Goal: Task Accomplishment & Management: Complete application form

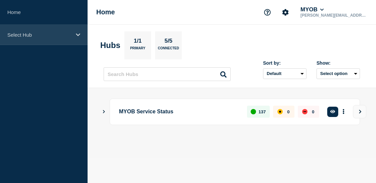
click at [36, 33] on p "Select Hub" at bounding box center [39, 35] width 64 height 6
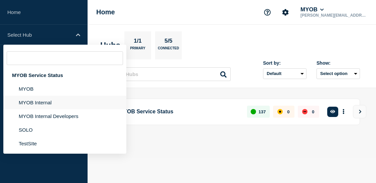
click at [45, 106] on li "MYOB Internal" at bounding box center [64, 103] width 123 height 14
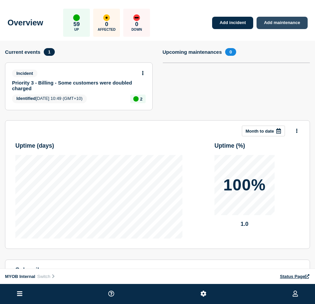
click at [278, 24] on link "Add maintenance" at bounding box center [281, 23] width 51 height 12
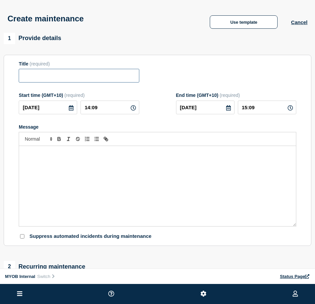
click at [110, 76] on input "Title" at bounding box center [79, 76] width 120 height 14
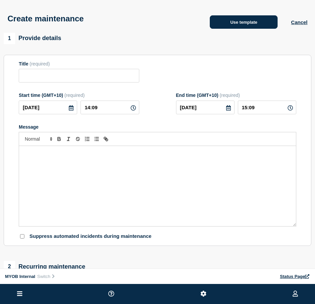
click at [233, 21] on button "Use template" at bounding box center [244, 21] width 68 height 13
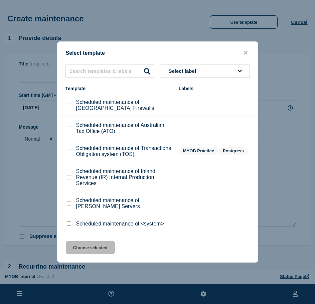
click at [68, 223] on input "Scheduled maintenance of <system> checkbox" at bounding box center [69, 223] width 4 height 4
checkbox input "true"
click at [77, 250] on button "Choose selected" at bounding box center [90, 247] width 49 height 13
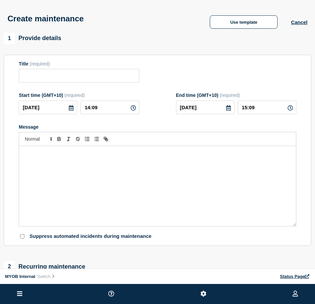
type input "Scheduled maintenance of <system>"
type input "16:09"
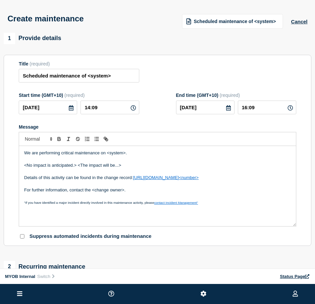
click at [70, 110] on icon at bounding box center [70, 107] width 5 height 5
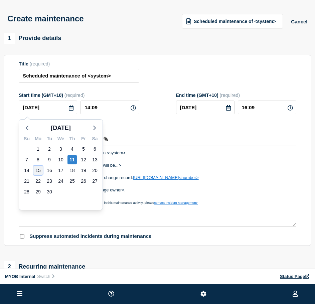
click at [38, 171] on div "15" at bounding box center [37, 170] width 9 height 9
type input "2025-09-15"
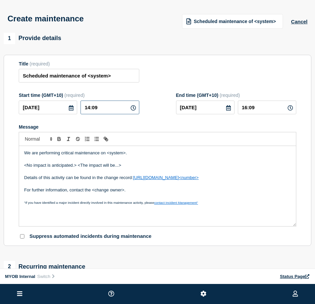
click at [122, 109] on input "14:09" at bounding box center [109, 108] width 58 height 14
drag, startPoint x: 123, startPoint y: 109, endPoint x: 40, endPoint y: 113, distance: 83.3
click at [40, 113] on div "2025-09-15 14:09" at bounding box center [79, 108] width 120 height 14
type input "07:30"
click at [220, 110] on input "2025-09-15" at bounding box center [205, 108] width 58 height 14
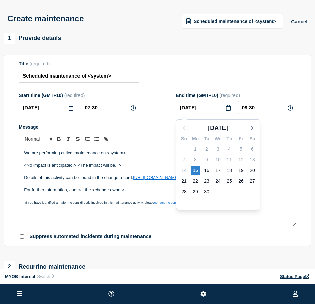
click at [275, 108] on input "09:30" at bounding box center [267, 108] width 58 height 14
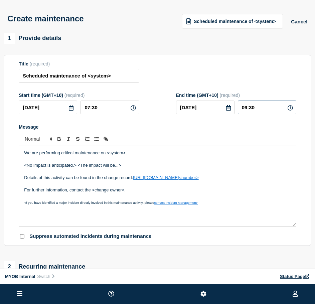
drag, startPoint x: 280, startPoint y: 107, endPoint x: 240, endPoint y: 109, distance: 40.1
click at [240, 109] on input "09:30" at bounding box center [267, 108] width 58 height 14
type input "08:30"
click at [121, 165] on p "<No impact is anticipated.> <The impact will be...>" at bounding box center [157, 165] width 267 height 6
drag, startPoint x: 134, startPoint y: 154, endPoint x: 108, endPoint y: 154, distance: 26.0
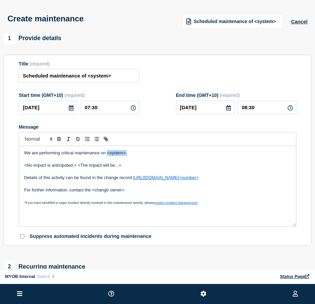
click at [108, 154] on p "We are performing critical maintenance on <system>." at bounding box center [157, 153] width 267 height 6
click at [128, 156] on p "We are performing critical maintenance on <system>." at bounding box center [157, 153] width 267 height 6
drag, startPoint x: 136, startPoint y: 156, endPoint x: 107, endPoint y: 156, distance: 28.4
click at [107, 156] on p "We are performing critical maintenance on <system>." at bounding box center [157, 153] width 267 height 6
drag, startPoint x: 146, startPoint y: 153, endPoint x: 108, endPoint y: 154, distance: 38.1
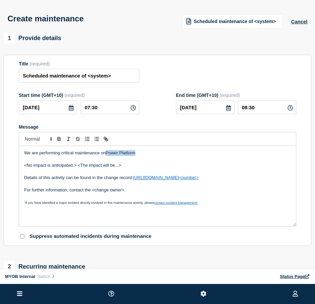
click at [108, 154] on p "We are performing critical maintenance on Power Platform" at bounding box center [157, 153] width 267 height 6
click at [146, 155] on p "We are performing critical maintenance on Power Platform" at bounding box center [157, 153] width 267 height 6
click at [211, 156] on p "We are performing critical maintenance on Power Platform applications such as P…" at bounding box center [157, 153] width 267 height 6
click at [252, 154] on p "We are performing critical maintenance on Power Platform applications such as P…" at bounding box center [157, 153] width 267 height 6
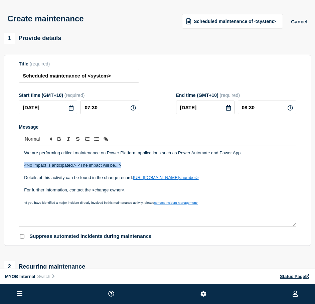
drag, startPoint x: 132, startPoint y: 165, endPoint x: 22, endPoint y: 166, distance: 109.9
click at [22, 166] on div "We are performing critical maintenance on Power Platform applications such as P…" at bounding box center [157, 186] width 277 height 80
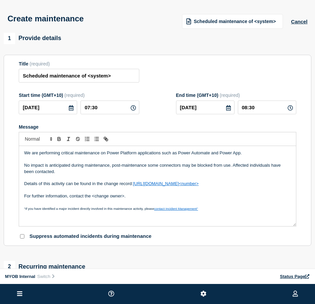
drag, startPoint x: 246, startPoint y: 185, endPoint x: 135, endPoint y: 182, distance: 110.9
click at [135, 182] on p "Details of this activity can be found in the change record: https://helpme.myob…" at bounding box center [157, 184] width 267 height 6
click at [233, 187] on p "Details of this activity can be found in the change record: https://helpme.myob…" at bounding box center [157, 184] width 267 height 6
drag, startPoint x: 248, startPoint y: 185, endPoint x: 220, endPoint y: 183, distance: 27.8
click at [220, 183] on p "Details of this activity can be found in the change record: https://helpme.myob…" at bounding box center [157, 184] width 267 height 6
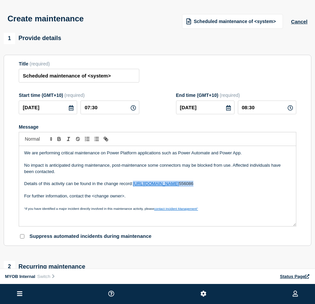
drag, startPoint x: 247, startPoint y: 185, endPoint x: 135, endPoint y: 185, distance: 112.5
click at [135, 185] on p "Details of this activity can be found in the change record: https://helpme.myob…" at bounding box center [157, 184] width 267 height 6
copy p "https://helpme.myob.com/hc/en-us/requests/ 556086"
click at [246, 187] on p "Details of this activity can be found in the change record: https://helpme.myob…" at bounding box center [157, 184] width 267 height 6
drag, startPoint x: 252, startPoint y: 185, endPoint x: 135, endPoint y: 184, distance: 117.9
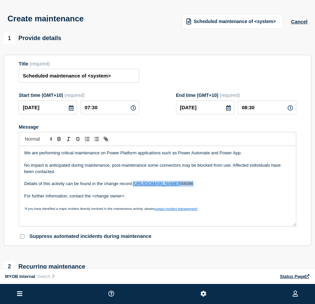
click at [135, 184] on p "Details of this activity can be found in the change record: https://helpme.myob…" at bounding box center [157, 184] width 267 height 6
click at [227, 196] on p "For further information, contact the <change owner>." at bounding box center [157, 196] width 267 height 6
click at [145, 185] on p "Details of this activity can be found in the change record: https://helpme.myob…" at bounding box center [157, 184] width 267 height 6
click at [244, 184] on p "Details of this activity can be found in the change record: https://helpme.myob…" at bounding box center [157, 184] width 267 height 6
drag, startPoint x: 248, startPoint y: 183, endPoint x: 135, endPoint y: 184, distance: 113.9
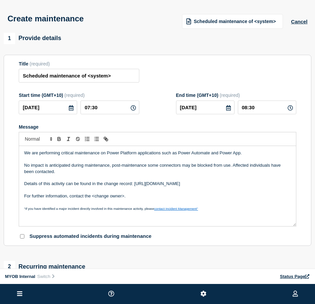
click at [135, 184] on p "Details of this activity can be found in the change record: https://helpme.myob…" at bounding box center [157, 184] width 267 height 6
click at [107, 141] on icon "Toggle link" at bounding box center [106, 139] width 6 height 6
type input "https://helpme.myob.com/hc/en-us/requests/556086"
click at [226, 197] on link at bounding box center [223, 195] width 15 height 5
click at [278, 181] on p "Message" at bounding box center [157, 178] width 267 height 6
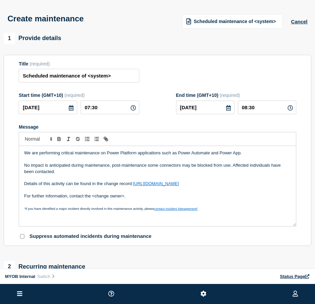
click at [121, 192] on p "Message" at bounding box center [157, 190] width 267 height 6
click at [83, 185] on p "Details of this activity can be found in the change record: https://helpme.myob…" at bounding box center [157, 184] width 267 height 6
drag, startPoint x: 87, startPoint y: 174, endPoint x: 100, endPoint y: 170, distance: 14.0
click at [87, 174] on p "No impact is anticipated during maintenance, post-maintenance some connectors m…" at bounding box center [157, 168] width 267 height 12
drag, startPoint x: 129, startPoint y: 197, endPoint x: 85, endPoint y: 200, distance: 43.8
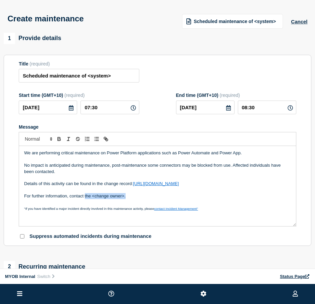
click at [85, 199] on p "For further information, contact the <change owner>." at bounding box center [157, 196] width 267 height 6
click at [112, 178] on p "Message" at bounding box center [157, 178] width 267 height 6
click at [84, 165] on p "No impact is anticipated during maintenance, post-maintenance some connectors m…" at bounding box center [157, 168] width 267 height 12
click at [92, 156] on p "We are performing critical maintenance on Power Platform applications such as P…" at bounding box center [157, 153] width 267 height 6
click at [93, 153] on p "We are performing critical maintenance on Power Platform applications such as P…" at bounding box center [157, 153] width 267 height 6
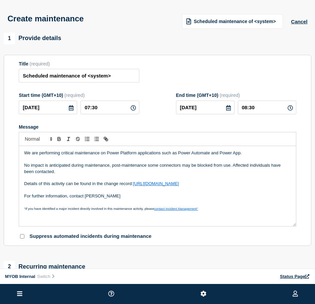
click at [103, 169] on p "No impact is anticipated during maintenance, post-maintenance some connectors m…" at bounding box center [157, 168] width 267 height 12
click at [104, 174] on p "No impact is anticipated during maintenance, post-maintenance some connectors m…" at bounding box center [157, 168] width 267 height 12
click at [101, 181] on p "Message" at bounding box center [157, 178] width 267 height 6
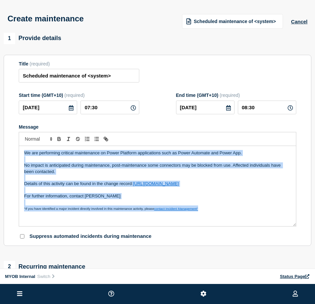
copy div "We are performing critical maintenance on Power Platform applications such as P…"
click at [115, 161] on p "Message" at bounding box center [157, 159] width 267 height 6
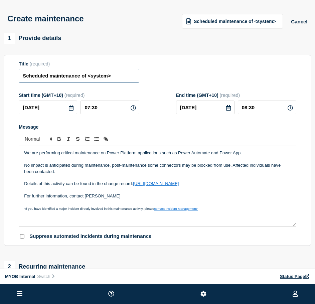
drag, startPoint x: 120, startPoint y: 77, endPoint x: 88, endPoint y: 81, distance: 32.3
click at [88, 81] on input "Scheduled maintenance of <system>" at bounding box center [79, 76] width 120 height 14
type input "Scheduled maintenance of Power Platform"
click at [158, 168] on p "No impact is anticipated during maintenance, post-maintenance some connectors m…" at bounding box center [157, 168] width 267 height 12
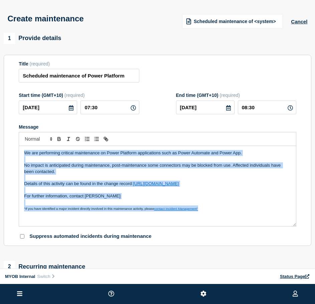
copy div "We are performing critical maintenance on Power Platform applications such as P…"
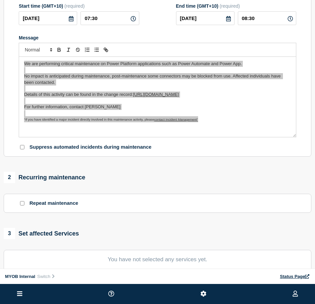
scroll to position [200, 0]
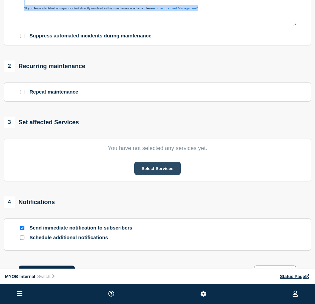
click at [156, 172] on button "Select Services" at bounding box center [157, 168] width 46 height 13
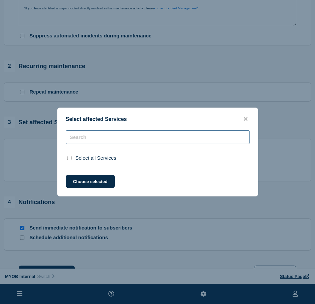
click at [108, 139] on input "text" at bounding box center [158, 137] width 184 height 14
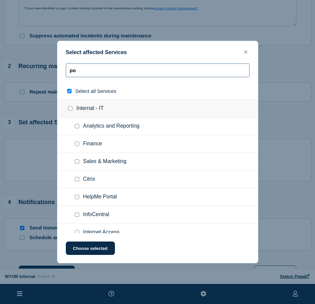
type input "pow"
checkbox input "true"
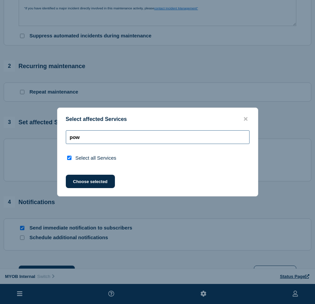
type input "po"
checkbox input "false"
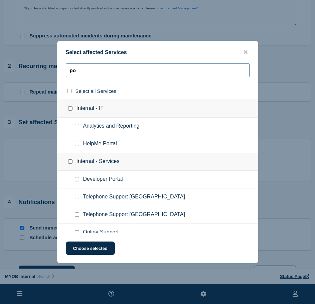
type input "p"
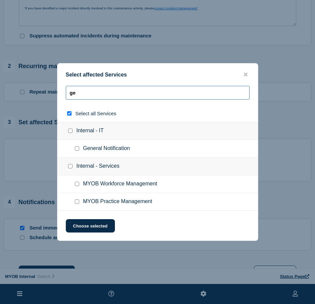
type input "geb"
checkbox input "true"
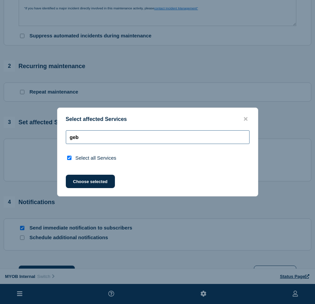
type input "ge"
checkbox input "false"
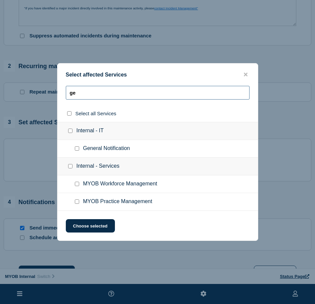
type input "ge"
click at [77, 147] on input "General Notification checkbox" at bounding box center [77, 148] width 4 height 4
checkbox input "true"
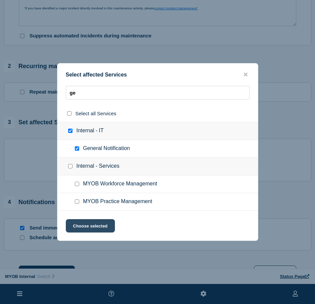
click at [94, 227] on button "Choose selected" at bounding box center [90, 225] width 49 height 13
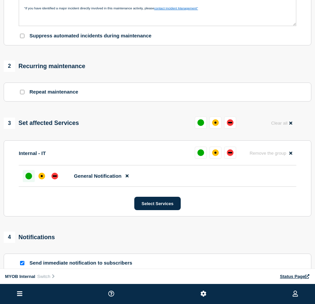
click at [24, 176] on div at bounding box center [29, 176] width 12 height 12
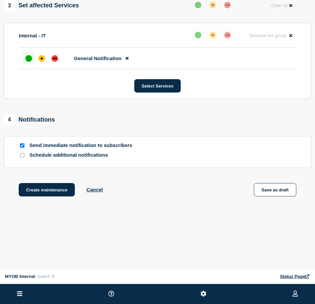
scroll to position [320, 0]
click at [22, 144] on input "Send immediate notification to subscribers" at bounding box center [22, 145] width 4 height 4
checkbox input "false"
click at [21, 154] on input "Schedule additional notifications" at bounding box center [22, 155] width 4 height 4
checkbox input "true"
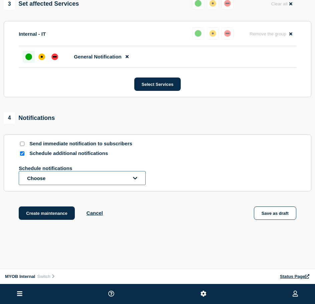
click at [55, 180] on button "Choose" at bounding box center [82, 178] width 127 height 14
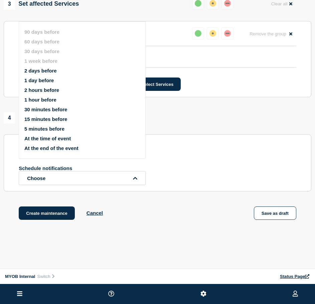
click at [41, 80] on button "1 day before" at bounding box center [38, 80] width 29 height 6
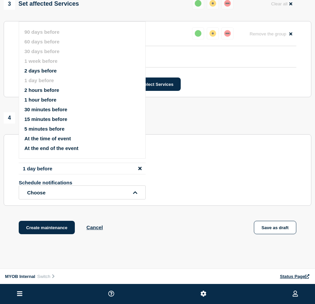
click at [213, 178] on div "1 day before Schedule notifications Choose 90 days before 60 days before 30 day…" at bounding box center [157, 181] width 277 height 37
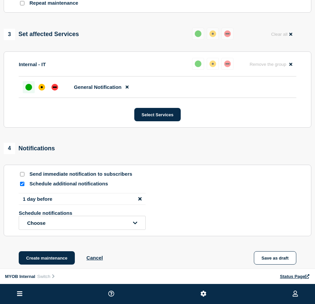
scroll to position [359, 0]
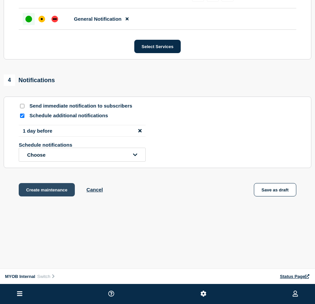
click at [59, 192] on button "Create maintenance" at bounding box center [47, 189] width 56 height 13
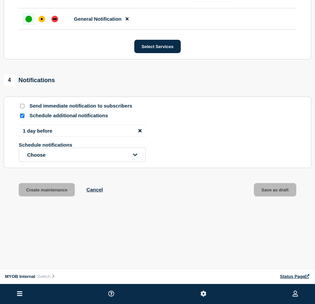
scroll to position [373, 0]
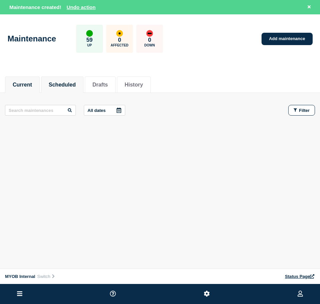
click at [76, 77] on li "Scheduled" at bounding box center [62, 84] width 42 height 16
click at [74, 86] on button "Scheduled" at bounding box center [62, 85] width 27 height 6
click at [25, 85] on button "Current" at bounding box center [22, 85] width 19 height 6
click at [68, 85] on button "Scheduled" at bounding box center [62, 85] width 27 height 6
drag, startPoint x: 310, startPoint y: 5, endPoint x: 190, endPoint y: 11, distance: 120.0
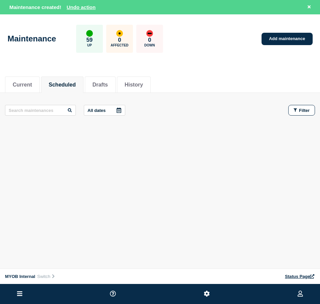
click at [307, 7] on button at bounding box center [309, 7] width 8 height 8
